Goal: Task Accomplishment & Management: Use online tool/utility

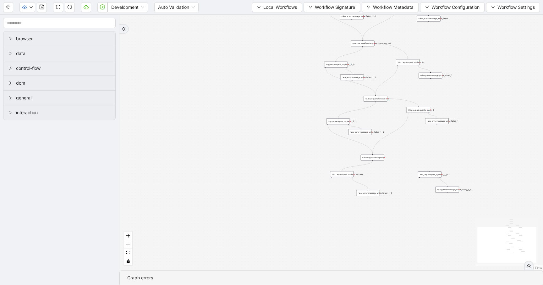
click at [208, 10] on div "Development Auto Validation Local Workflows Workflow Signature Workflow Metadat…" at bounding box center [271, 7] width 543 height 14
